Goal: Navigation & Orientation: Find specific page/section

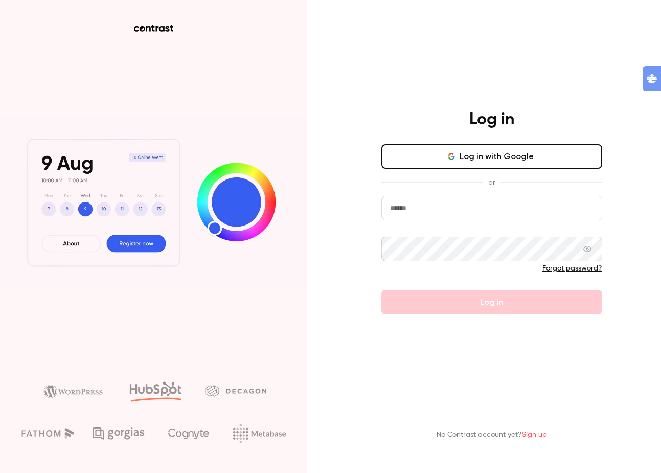
click at [416, 221] on form "Forgot password? Log in" at bounding box center [491, 255] width 221 height 119
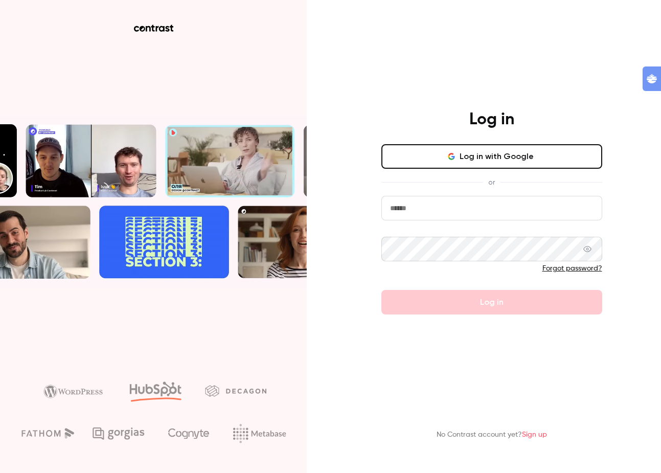
click at [412, 212] on input "email" at bounding box center [491, 208] width 221 height 25
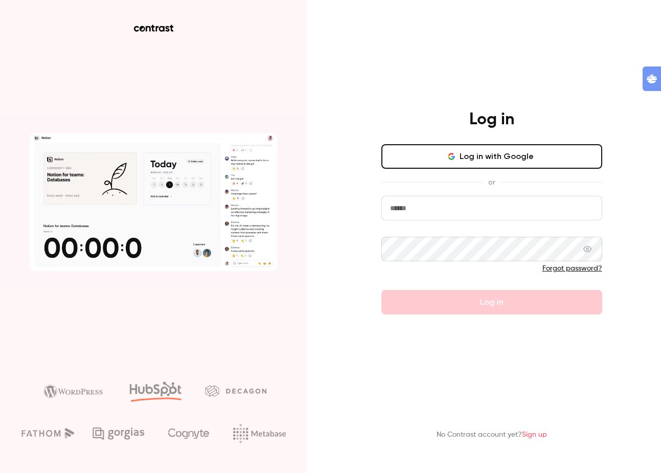
click at [458, 145] on button "Log in with Google" at bounding box center [491, 156] width 221 height 25
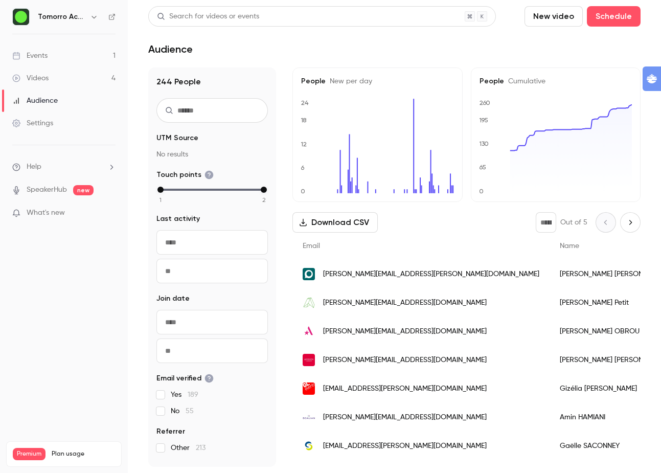
click at [77, 17] on h6 "Tomorro Academy" at bounding box center [62, 17] width 48 height 10
click at [95, 17] on icon "button" at bounding box center [94, 17] width 8 height 8
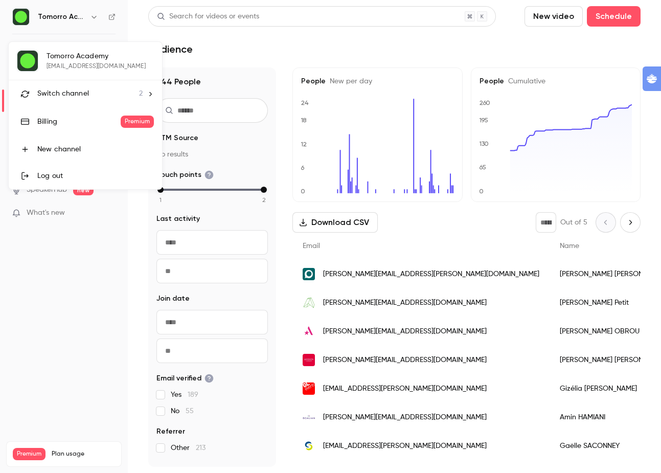
click at [66, 352] on div at bounding box center [330, 236] width 661 height 473
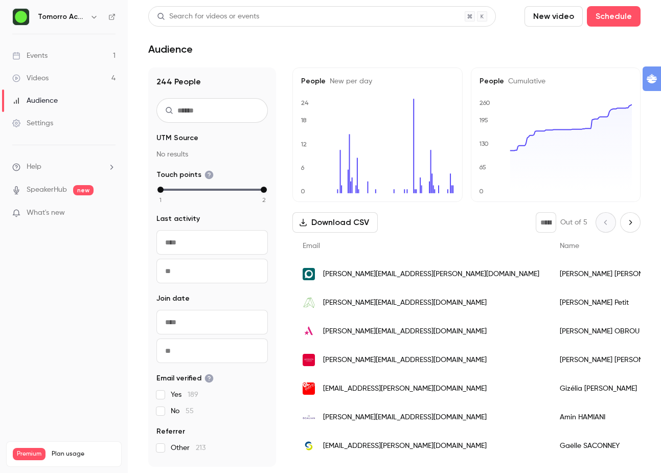
click at [40, 125] on div "Settings" at bounding box center [32, 123] width 41 height 10
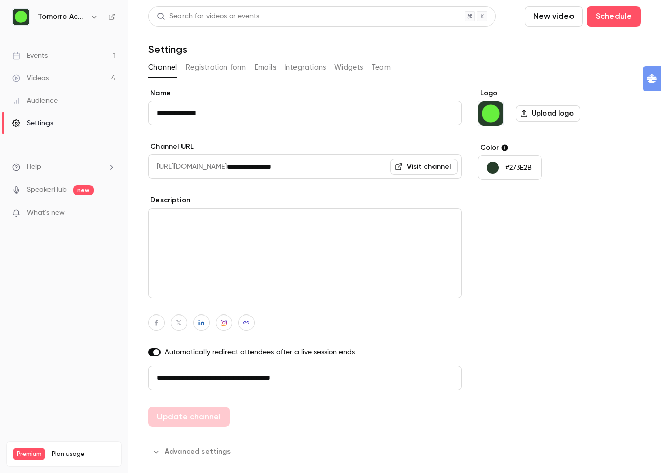
click at [270, 72] on button "Emails" at bounding box center [264, 67] width 21 height 16
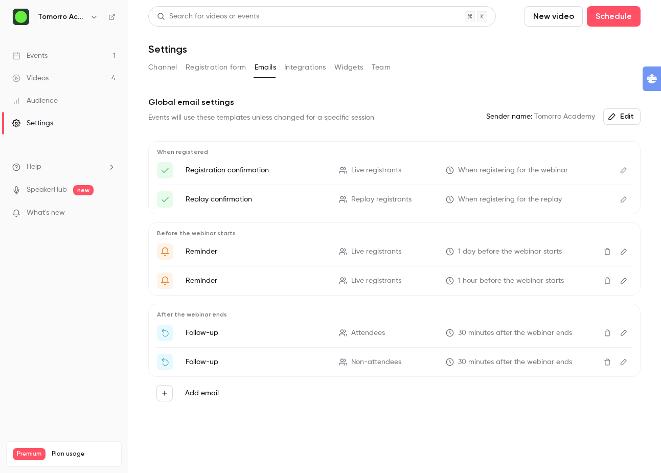
click at [42, 123] on div "Settings" at bounding box center [32, 123] width 41 height 10
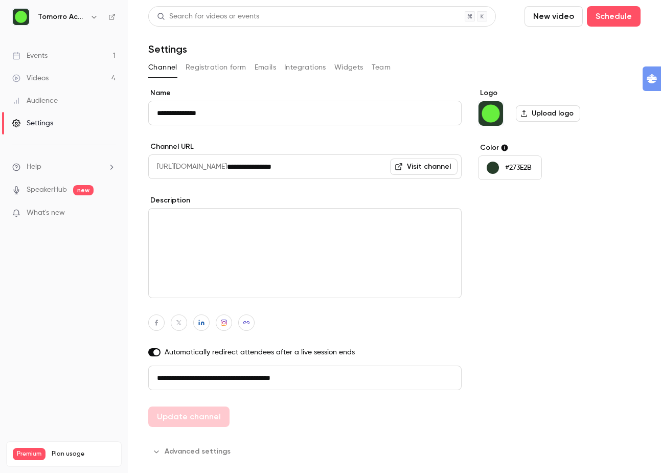
click at [43, 79] on div "Videos" at bounding box center [30, 78] width 36 height 10
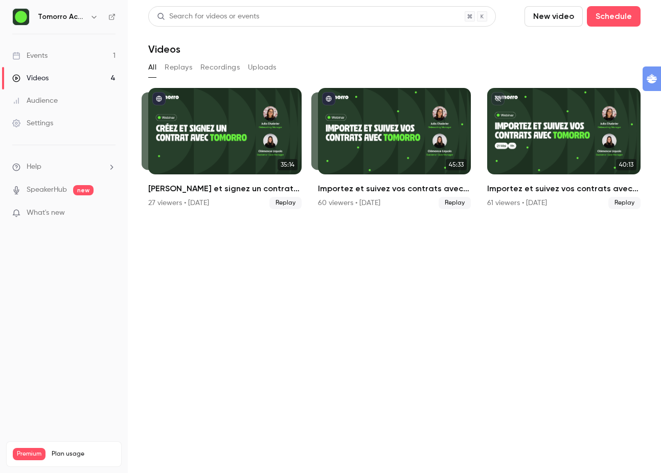
click at [49, 56] on link "Events 1" at bounding box center [64, 55] width 128 height 22
